Goal: Task Accomplishment & Management: Use online tool/utility

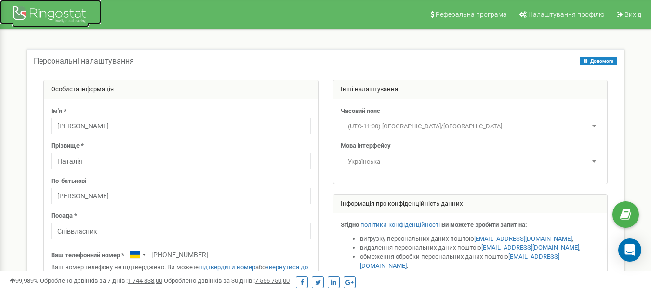
click at [70, 14] on div at bounding box center [50, 15] width 77 height 23
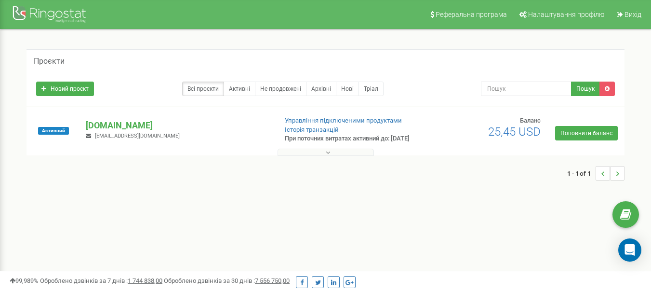
click at [24, 41] on div "Проєкти Новий проєкт Всі проєкти Активні Не продовжені Архівні [GEOGRAPHIC_DATA…" at bounding box center [325, 119] width 637 height 180
click at [95, 129] on p "[DOMAIN_NAME]" at bounding box center [177, 125] width 183 height 13
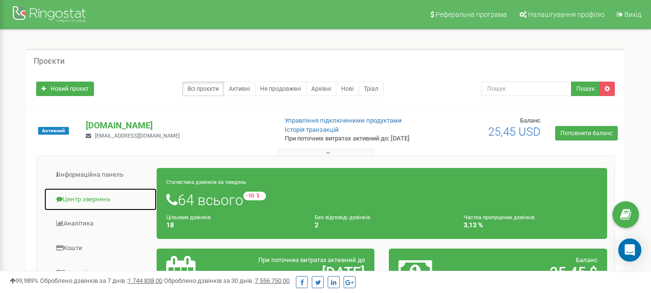
click at [94, 204] on link "Центр звернень" at bounding box center [100, 200] width 113 height 24
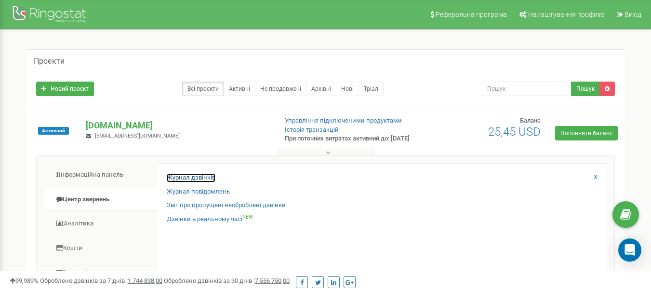
click at [213, 182] on link "Журнал дзвінків" at bounding box center [191, 177] width 49 height 9
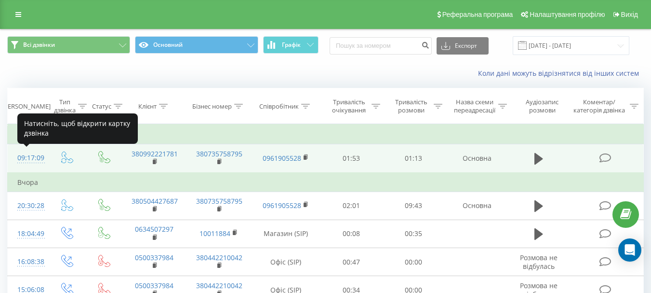
click at [25, 162] on div "09:17:09" at bounding box center [27, 158] width 20 height 19
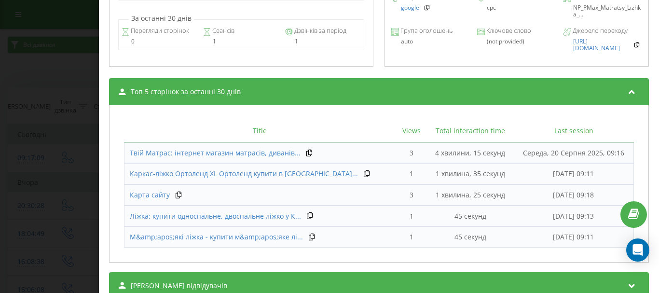
scroll to position [482, 0]
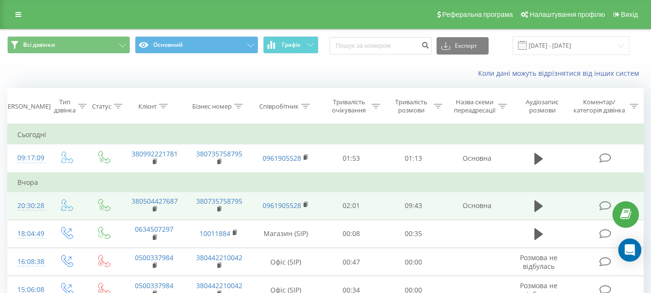
click at [35, 205] on div "20:30:28" at bounding box center [27, 205] width 20 height 19
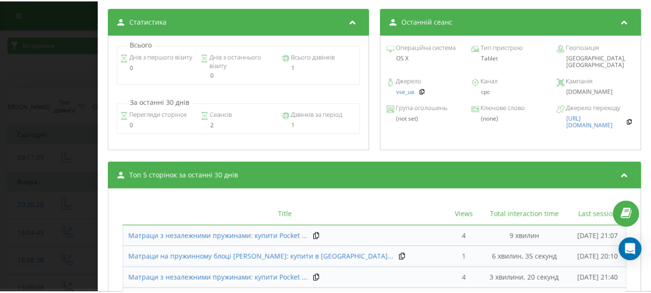
scroll to position [434, 0]
